Goal: Task Accomplishment & Management: Use online tool/utility

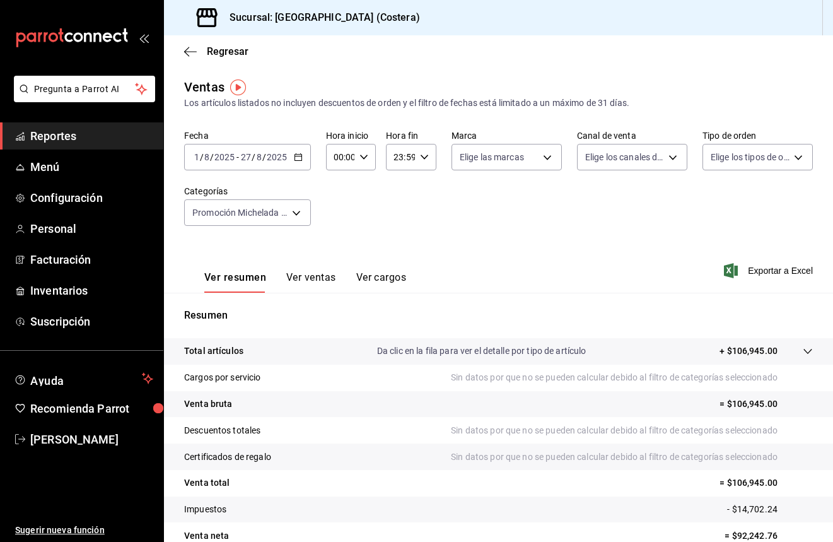
click at [297, 164] on div "[DATE] [DATE] - [DATE] [DATE]" at bounding box center [247, 157] width 127 height 26
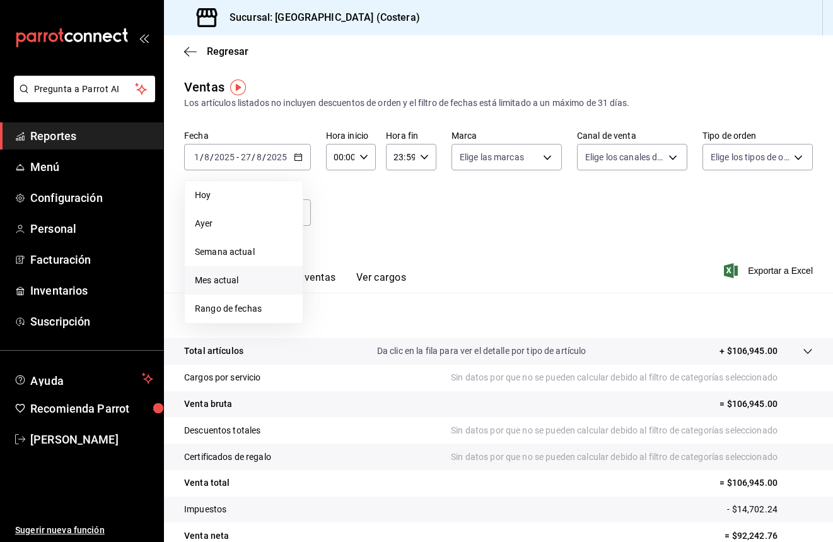
click at [232, 283] on span "Mes actual" at bounding box center [244, 280] width 98 height 13
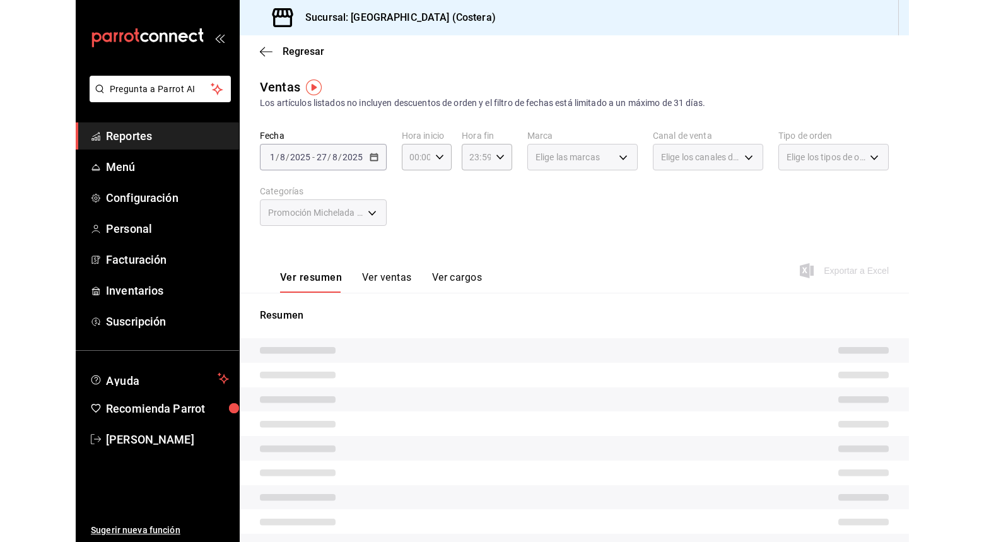
scroll to position [1, 0]
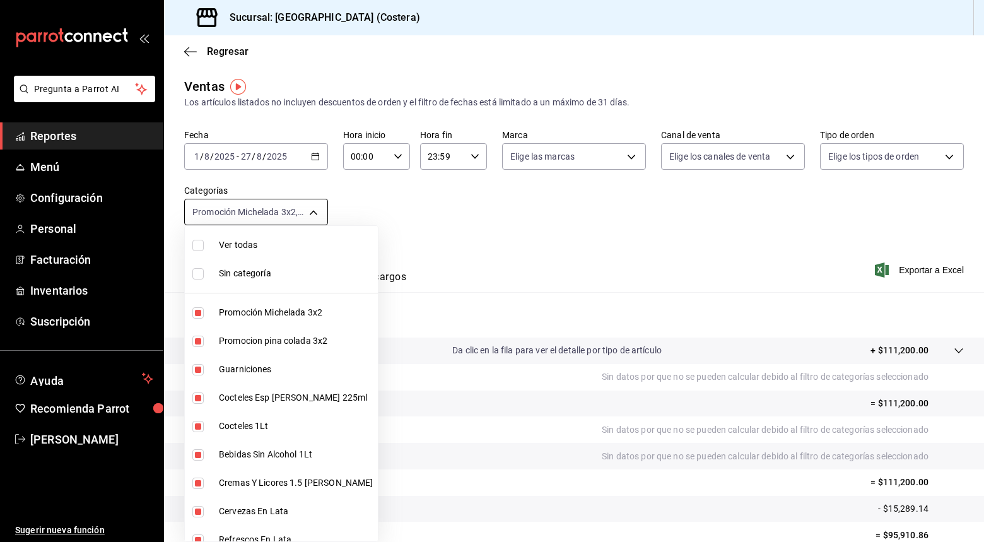
click at [311, 213] on body "Pregunta a Parrot AI Reportes Menú Configuración Personal Facturación Inventari…" at bounding box center [492, 271] width 984 height 542
click at [610, 223] on div at bounding box center [492, 271] width 984 height 542
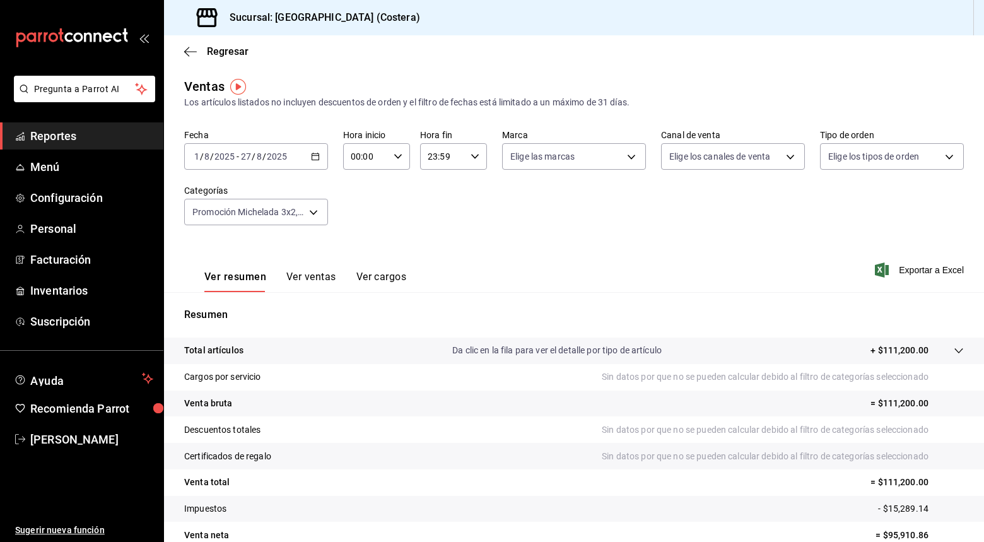
click at [51, 134] on span "Reportes" at bounding box center [91, 135] width 123 height 17
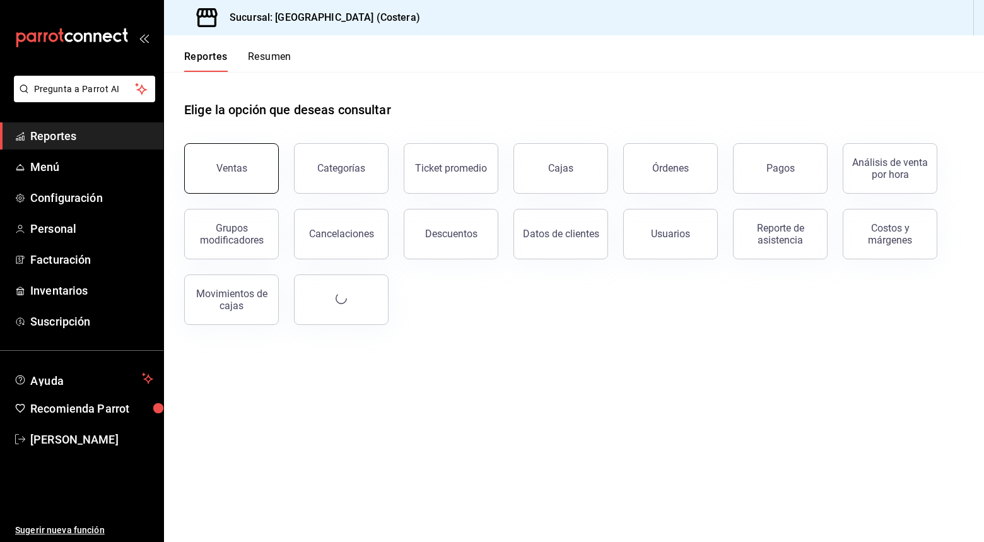
click at [223, 154] on button "Ventas" at bounding box center [231, 168] width 95 height 50
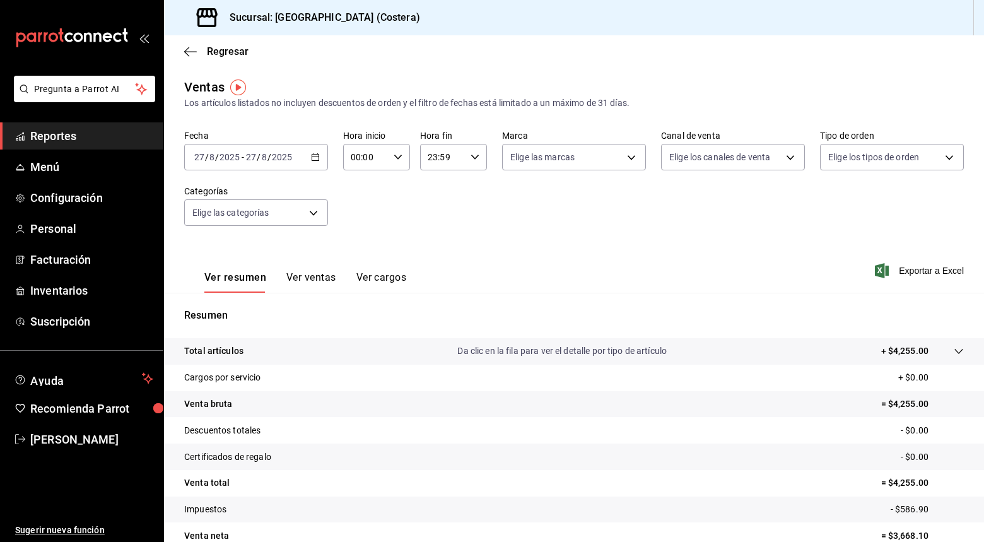
click at [70, 141] on span "Reportes" at bounding box center [91, 135] width 123 height 17
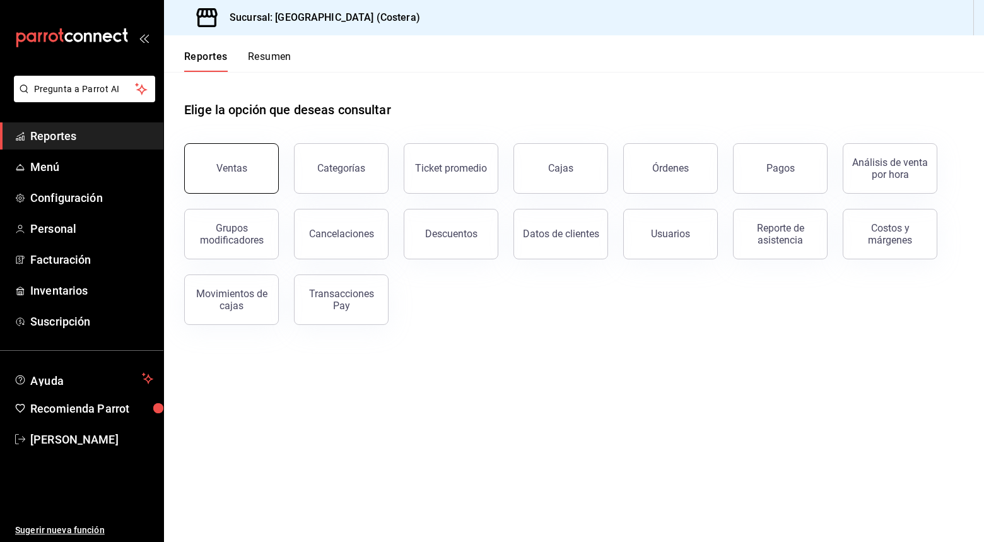
click at [233, 166] on div "Ventas" at bounding box center [231, 168] width 31 height 12
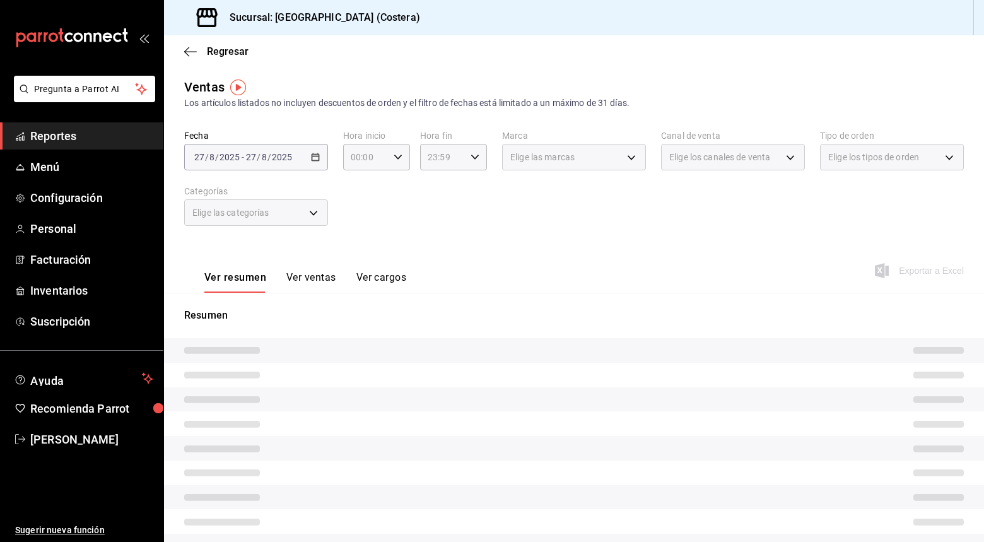
click at [325, 280] on button "Ver ventas" at bounding box center [311, 281] width 50 height 21
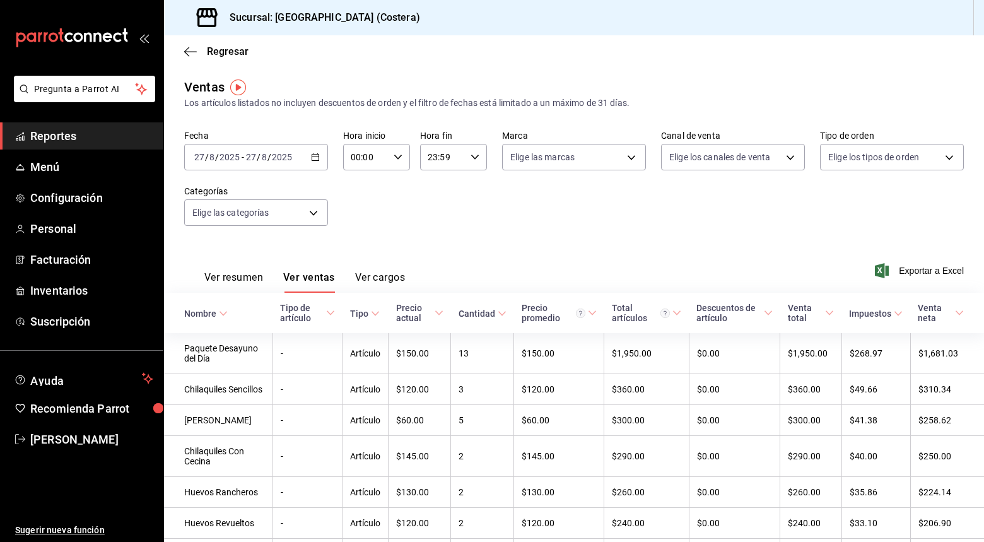
click at [226, 274] on button "Ver resumen" at bounding box center [233, 281] width 59 height 21
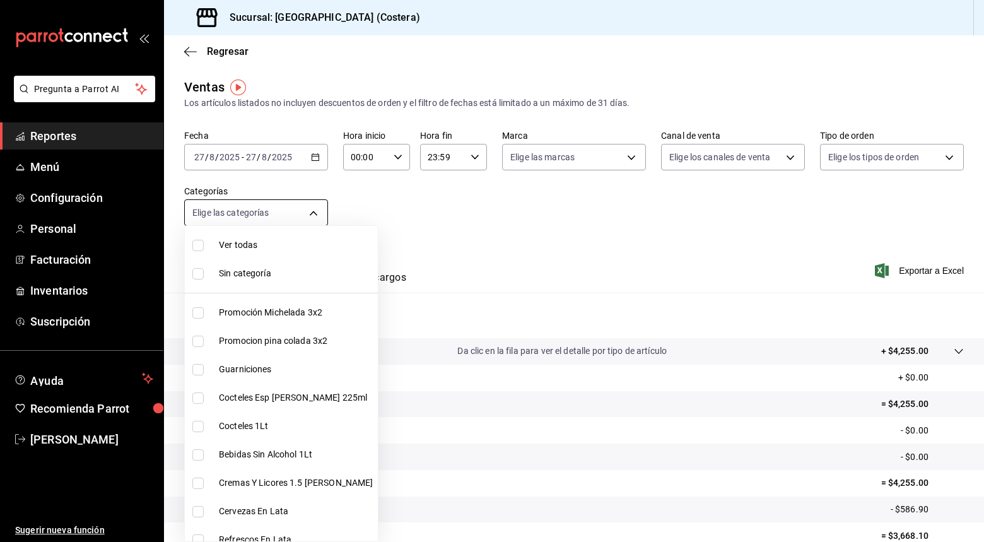
click at [310, 208] on body "Pregunta a Parrot AI Reportes Menú Configuración Personal Facturación Inventari…" at bounding box center [492, 271] width 984 height 542
click at [315, 159] on div at bounding box center [492, 271] width 984 height 542
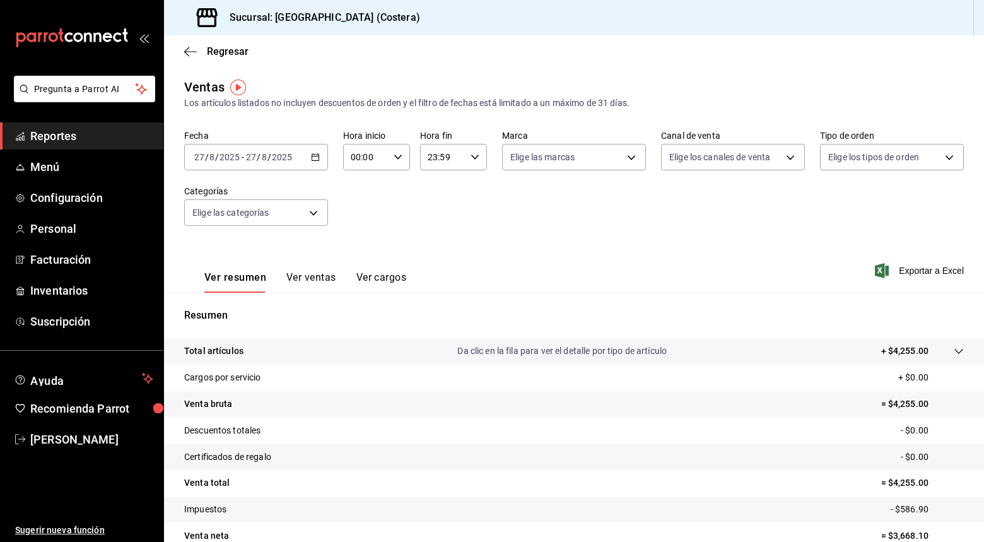
click at [315, 159] on icon "button" at bounding box center [315, 157] width 9 height 9
click at [211, 190] on span "Hoy" at bounding box center [244, 195] width 98 height 13
click at [832, 268] on span "Exportar a Excel" at bounding box center [920, 270] width 86 height 15
